Goal: Task Accomplishment & Management: Use online tool/utility

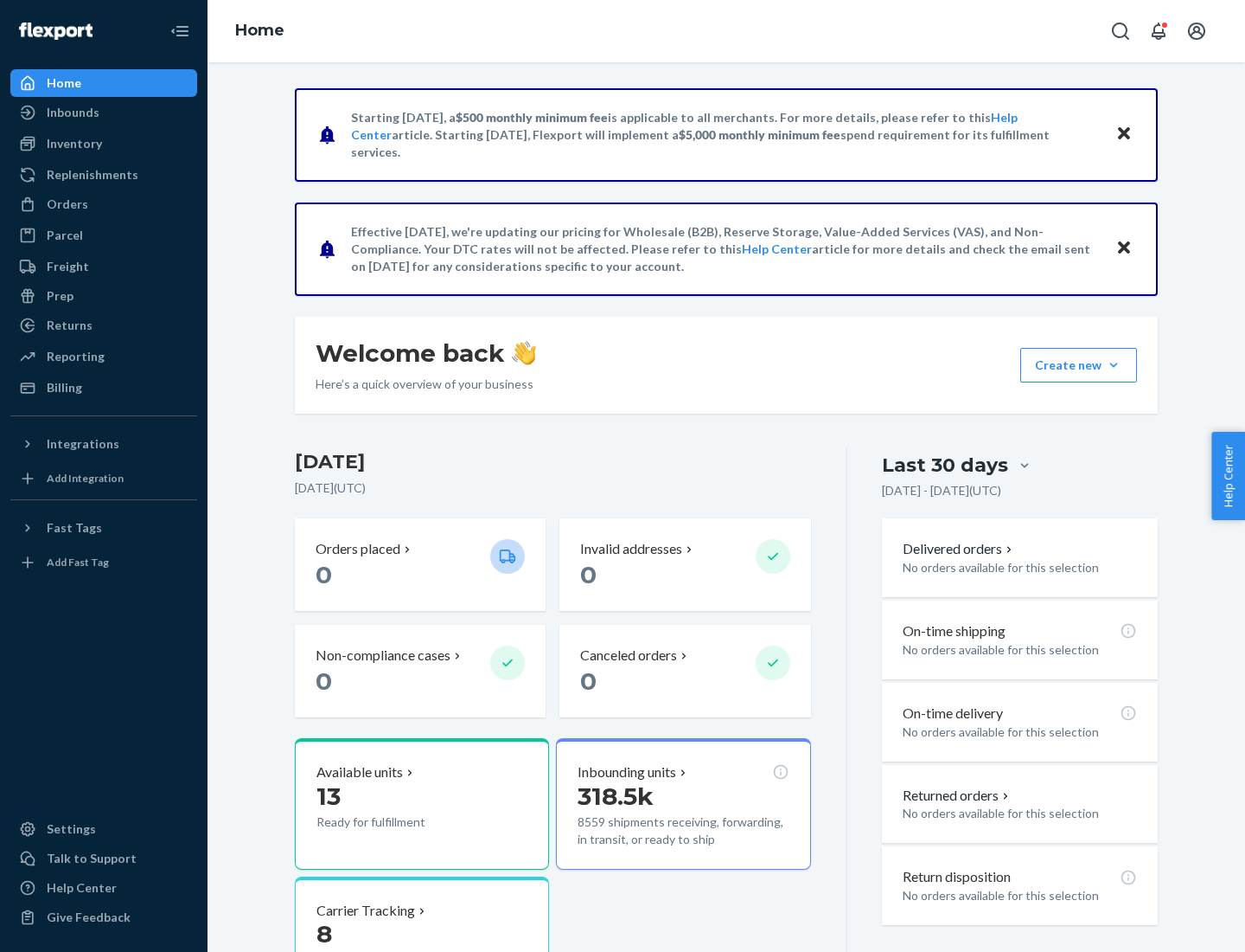
click at [90, 174] on div "Replenishments" at bounding box center [93, 174] width 92 height 18
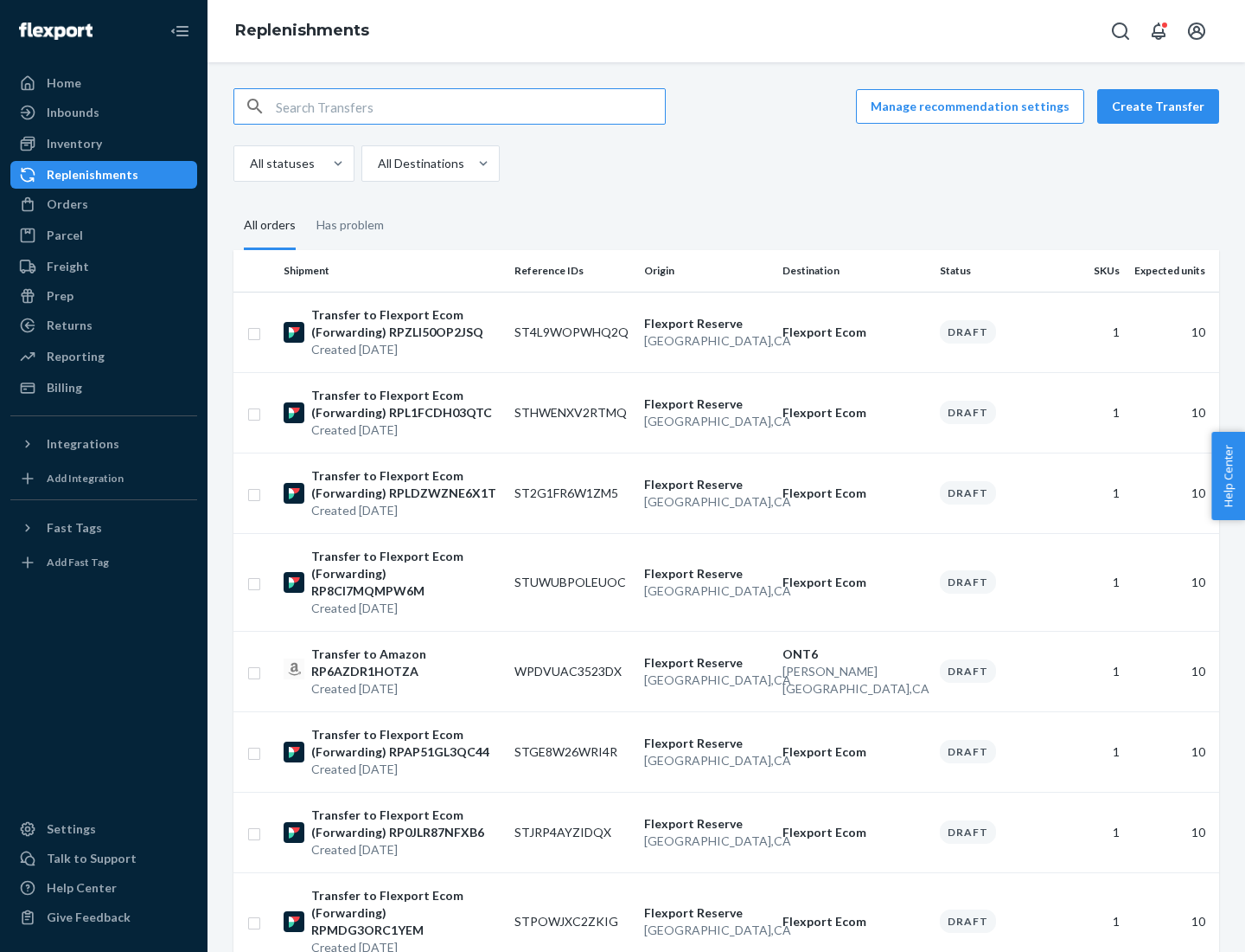
click at [1162, 106] on button "Create Transfer" at bounding box center [1158, 106] width 122 height 35
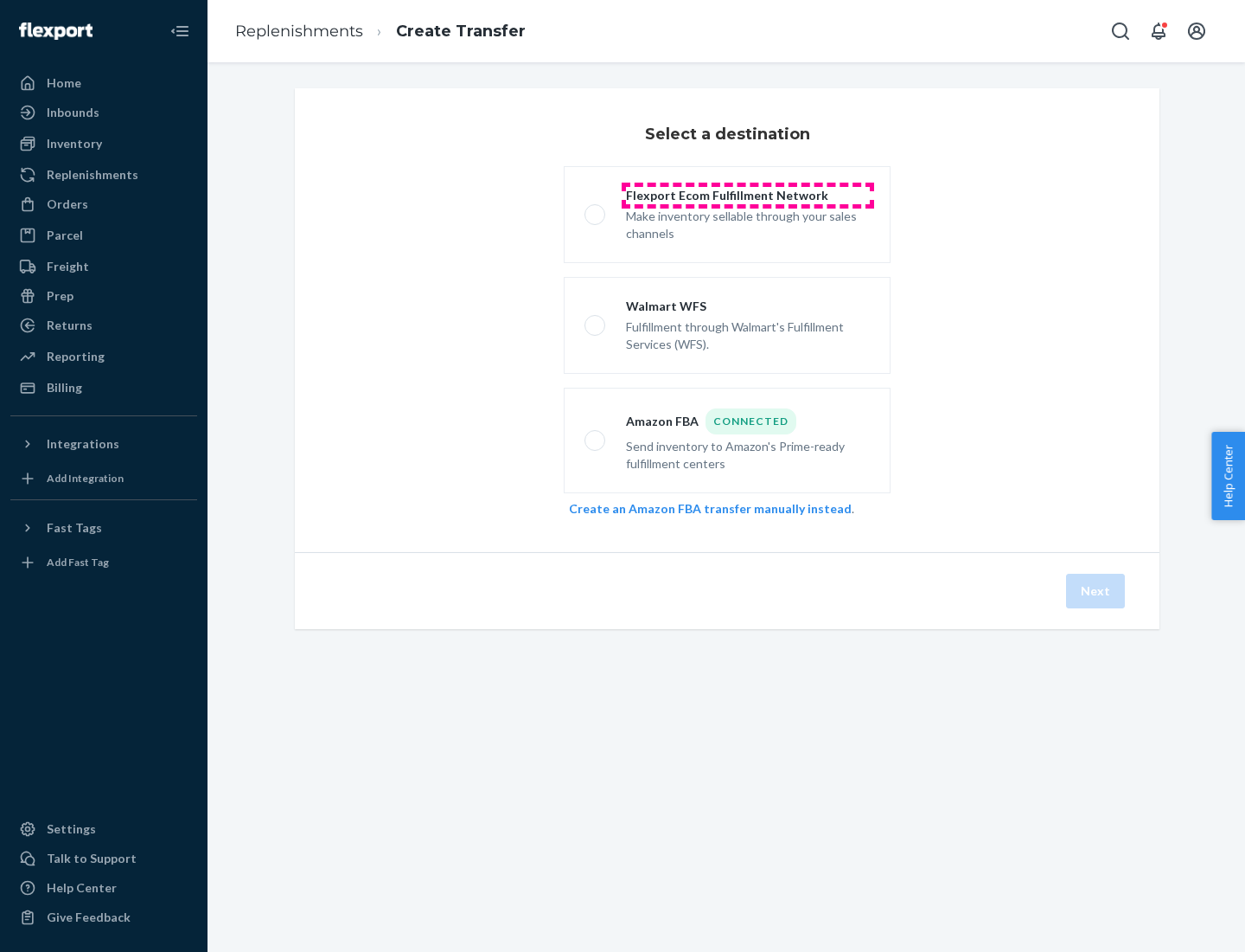
click at [748, 196] on div "Flexport Ecom Fulfillment Network" at bounding box center [748, 196] width 244 height 18
click at [596, 209] on input "Flexport Ecom Fulfillment Network Make inventory sellable through your sales ch…" at bounding box center [590, 215] width 12 height 12
radio input "true"
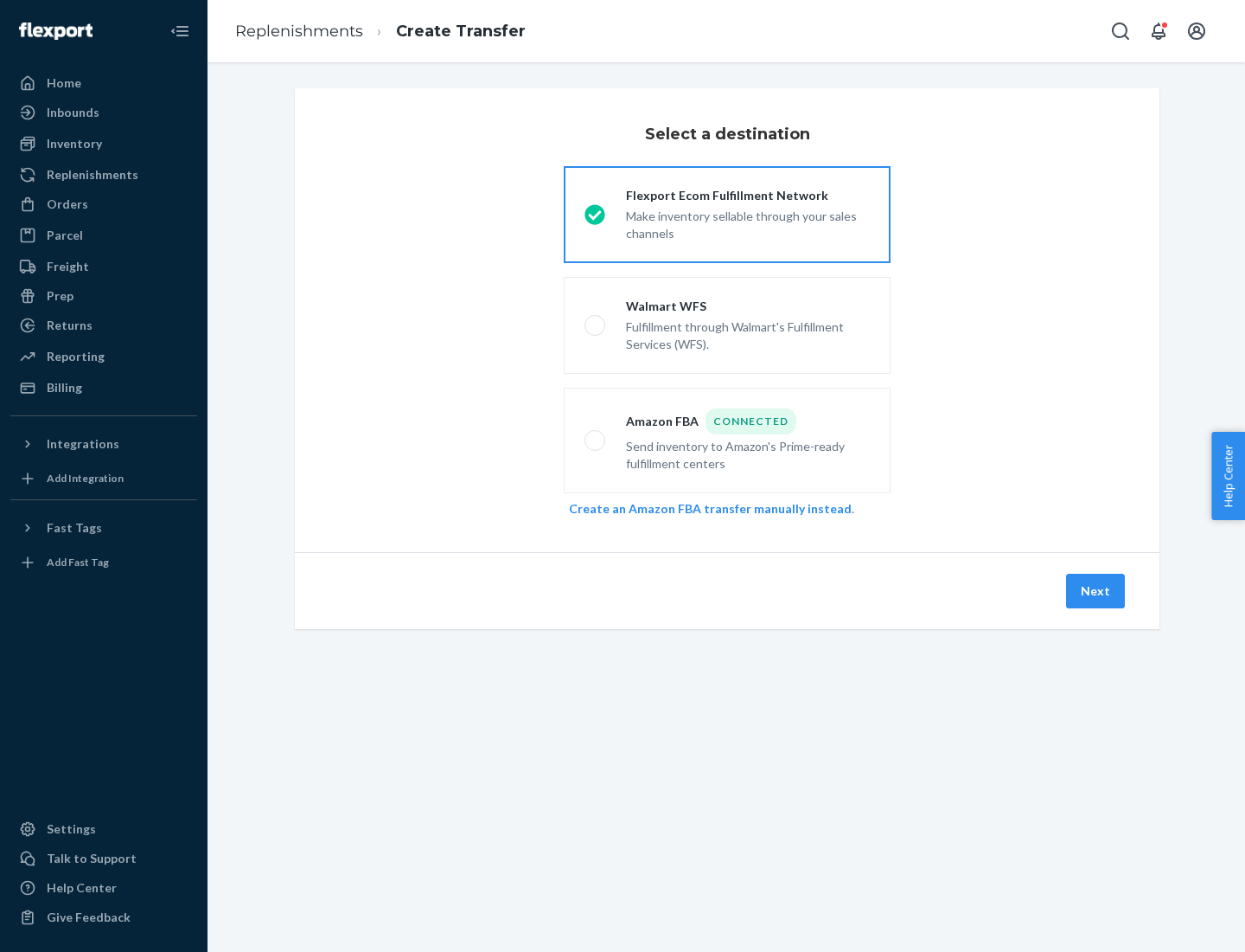
click at [1097, 590] on button "Next" at bounding box center [1096, 591] width 58 height 35
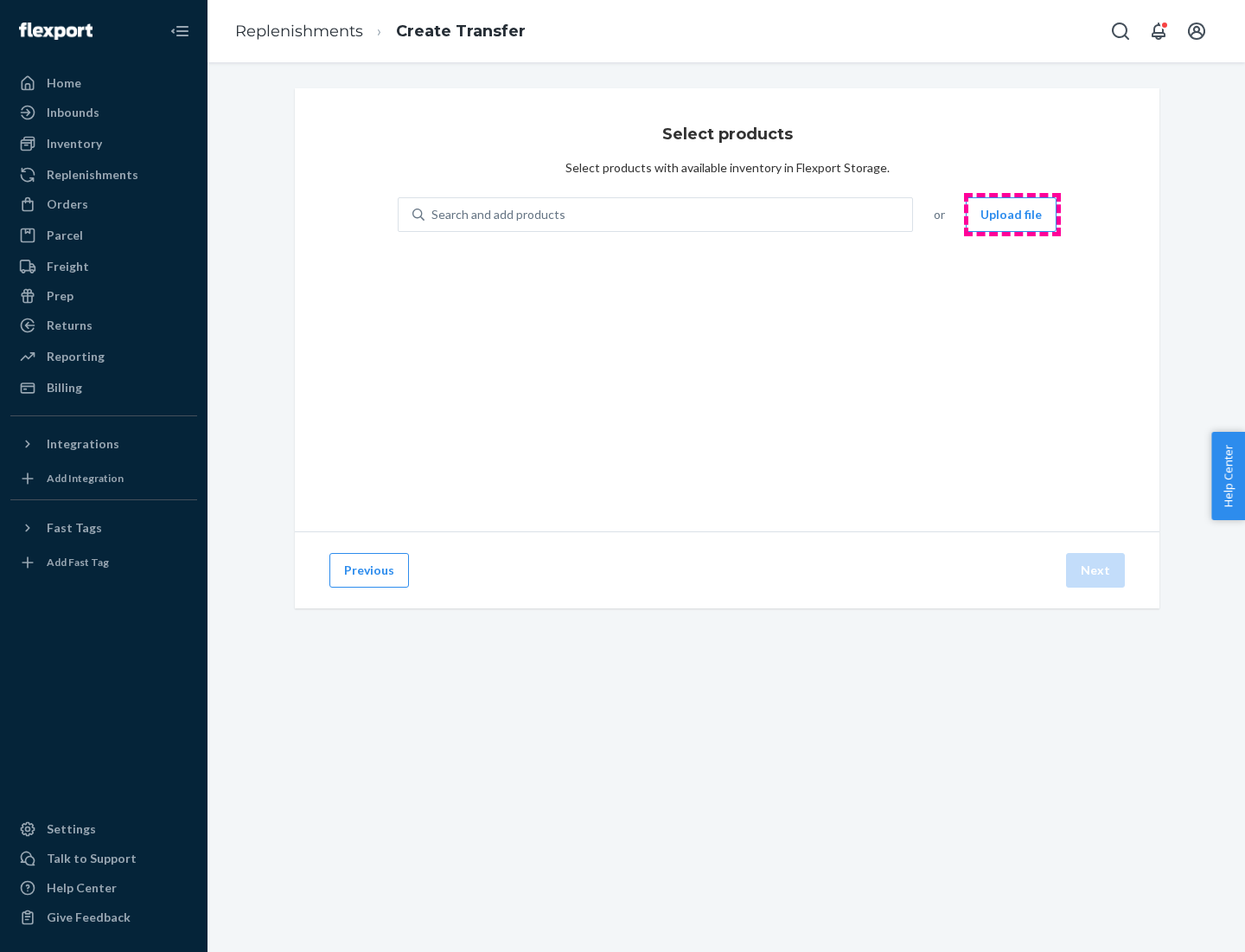
click at [1013, 214] on button "Upload file" at bounding box center [1011, 214] width 91 height 35
